Goal: Check status: Check status

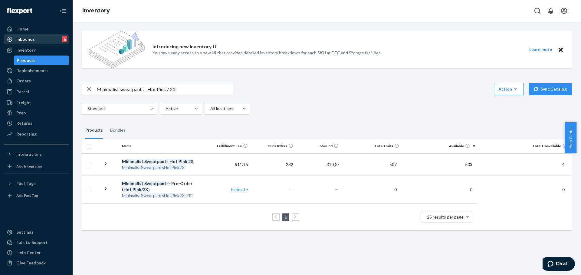
click at [41, 38] on div "Inbounds 6" at bounding box center [36, 39] width 64 height 8
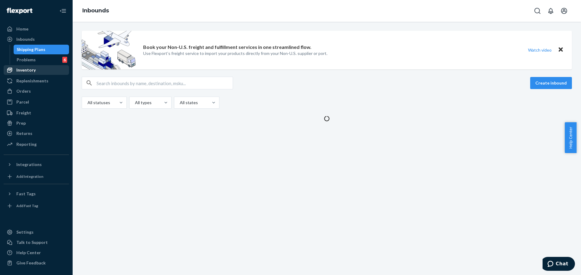
click at [25, 69] on div "Inventory" at bounding box center [25, 70] width 19 height 6
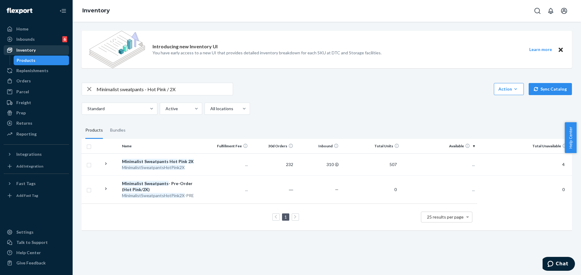
click at [37, 48] on div "Inventory" at bounding box center [36, 50] width 64 height 8
click at [37, 80] on div "Orders" at bounding box center [36, 81] width 64 height 8
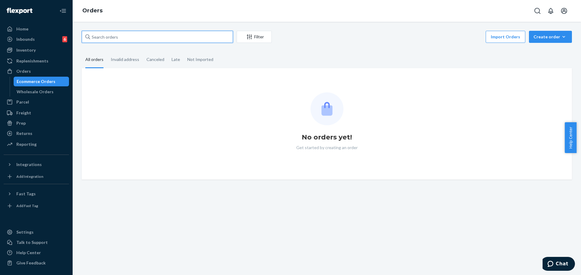
click at [178, 38] on input "text" at bounding box center [157, 37] width 151 height 12
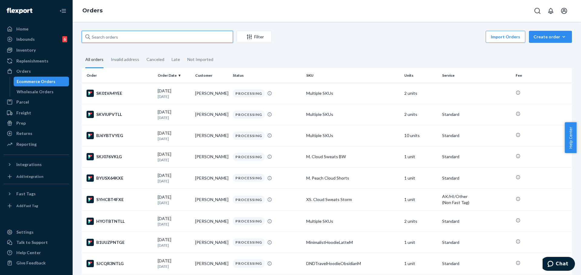
paste input "#254025112"
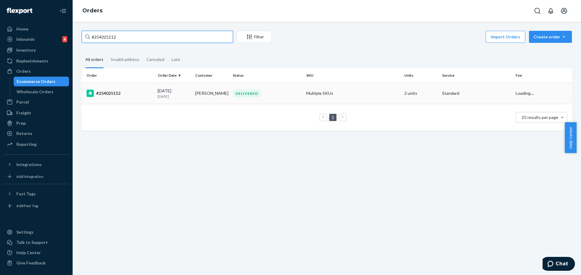
type input "#254025112"
click at [290, 91] on div "DELIVERED" at bounding box center [266, 94] width 71 height 8
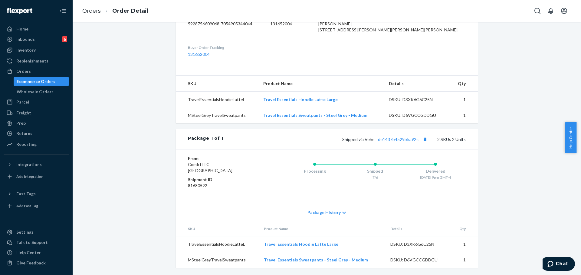
scroll to position [179, 0]
